Goal: Task Accomplishment & Management: Manage account settings

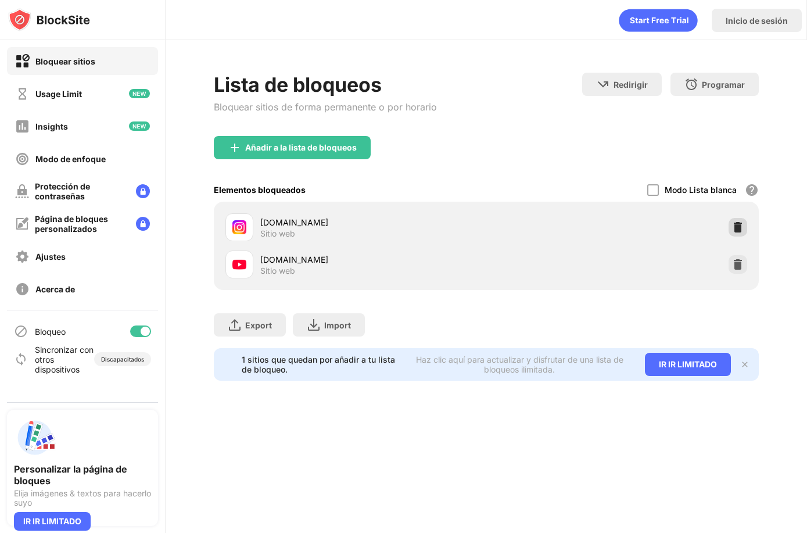
click at [741, 226] on img at bounding box center [738, 227] width 12 height 12
